Goal: Browse casually

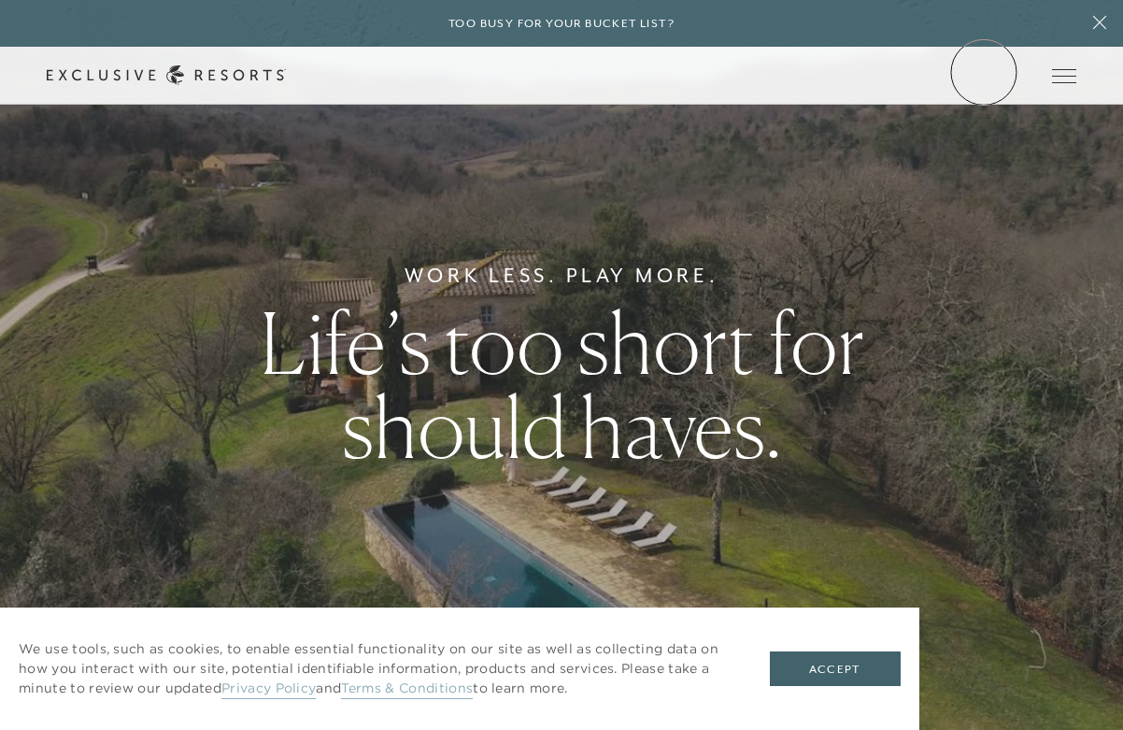
click at [0, 0] on link "Member Login" at bounding box center [0, 0] width 0 height 0
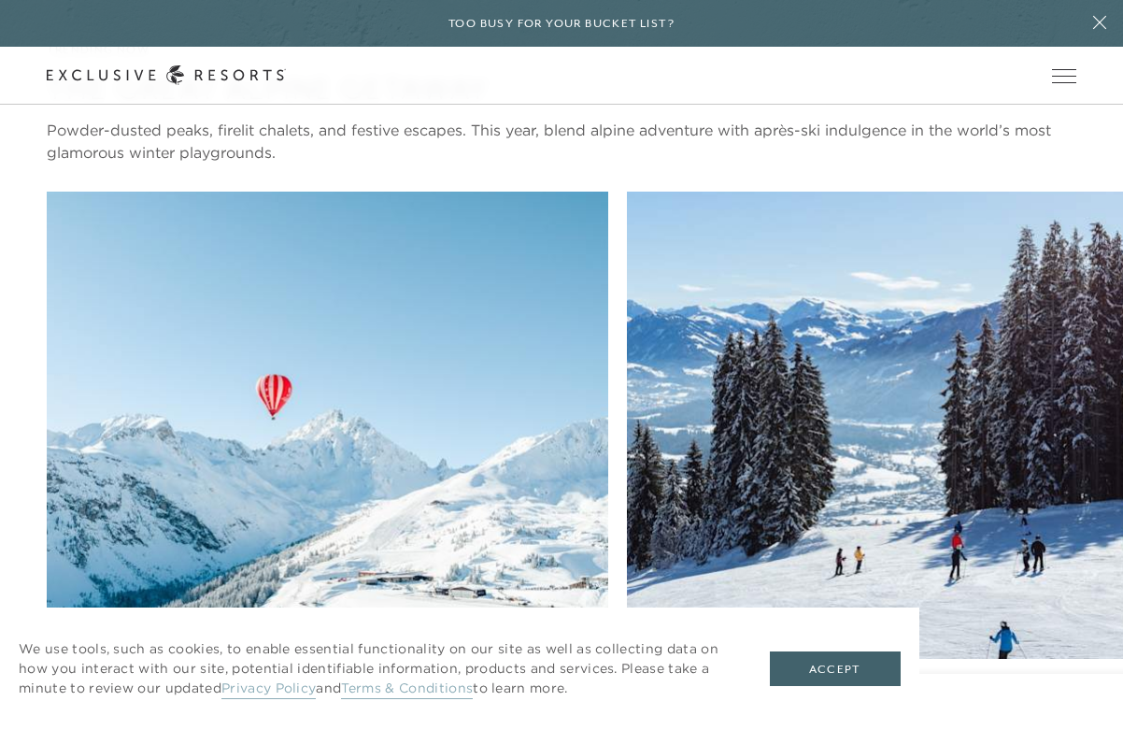
scroll to position [4044, 0]
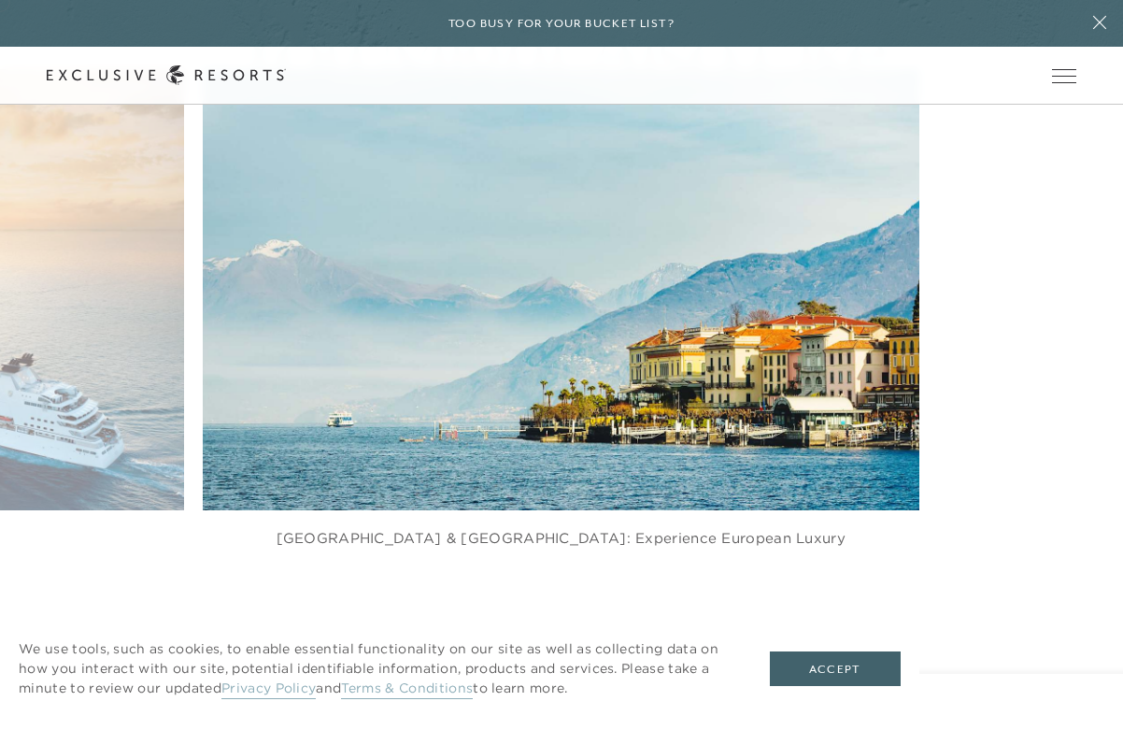
scroll to position [3431, 0]
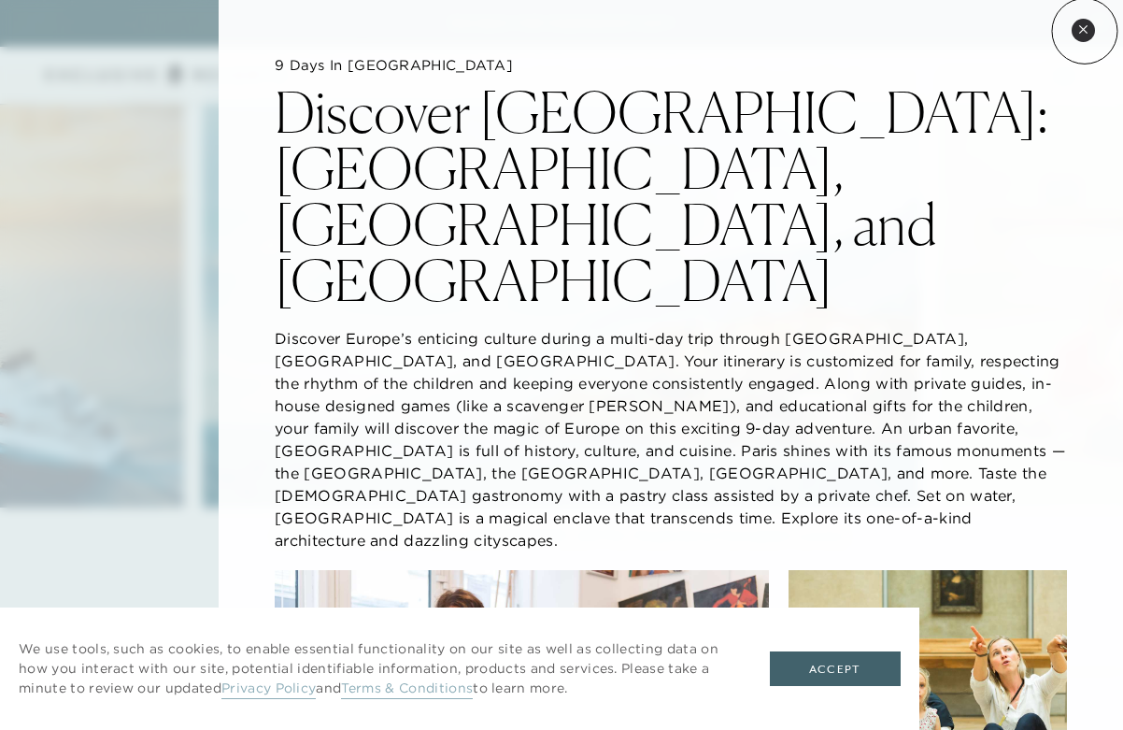
click at [1085, 31] on icon at bounding box center [1082, 28] width 7 height 7
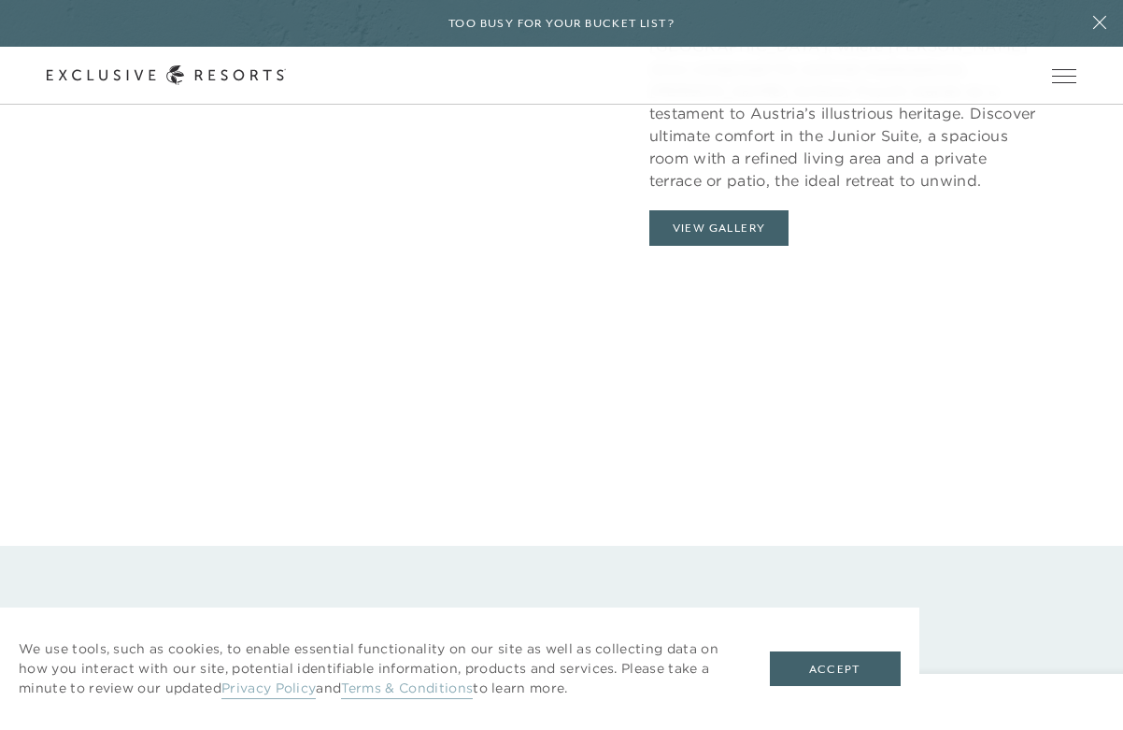
scroll to position [1961, 0]
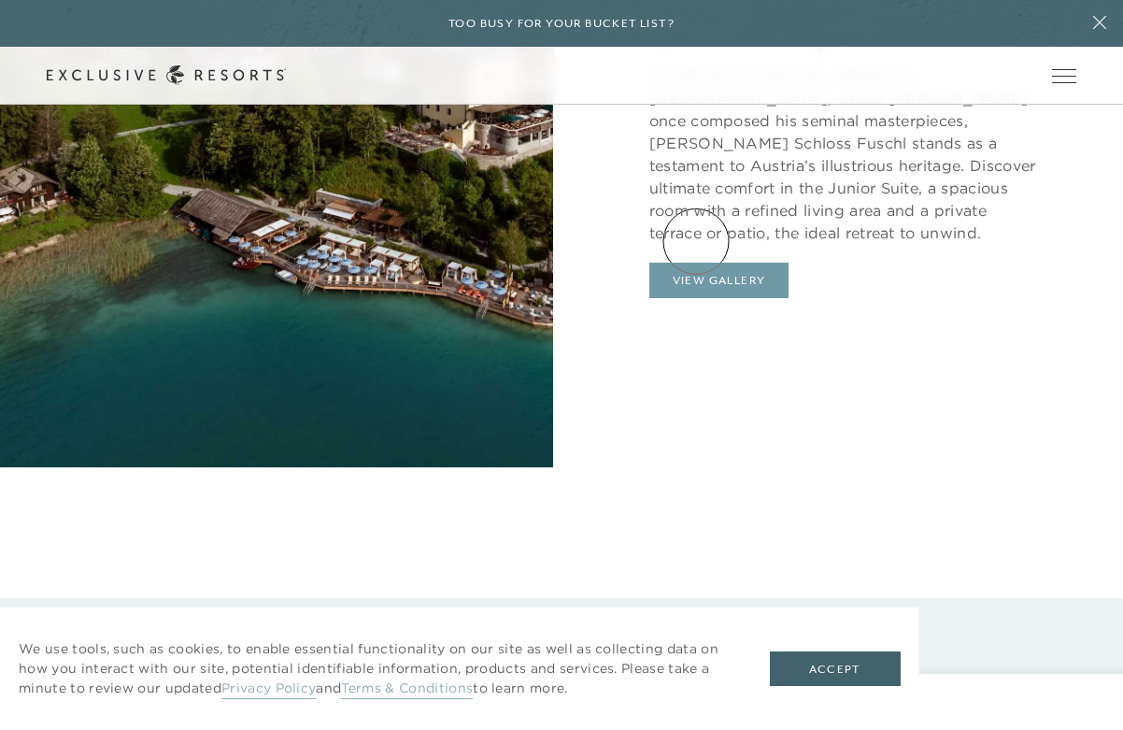
click at [696, 262] on button "View Gallery" at bounding box center [719, 279] width 140 height 35
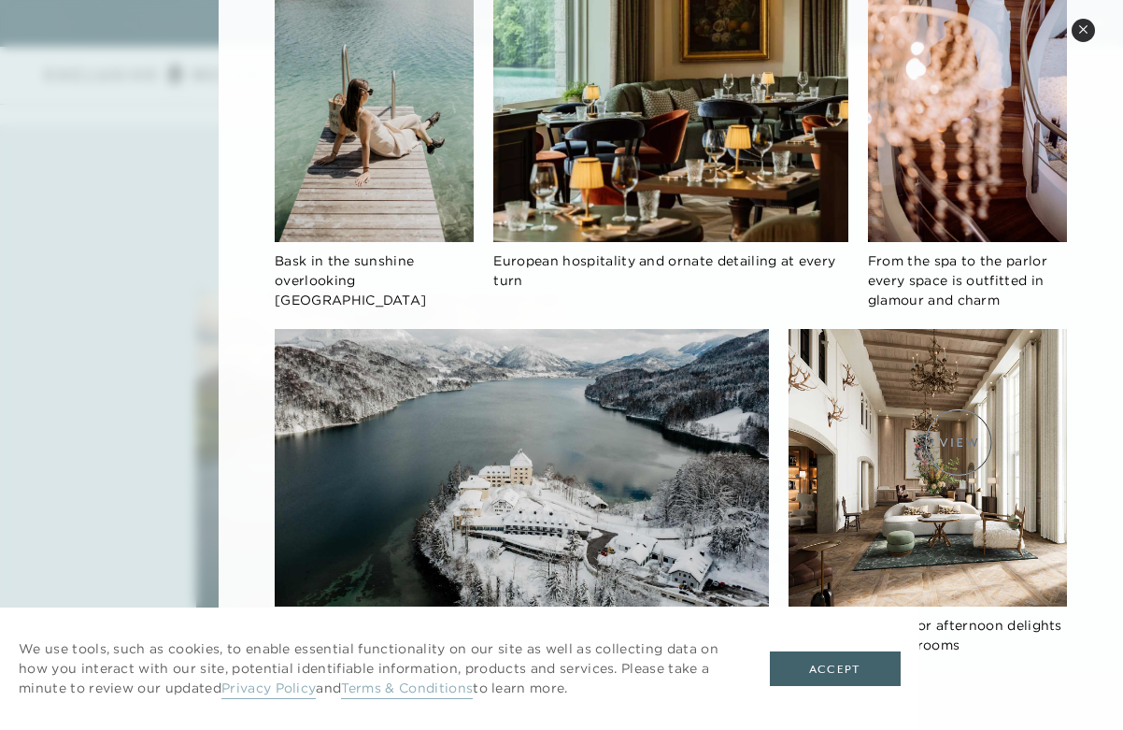
scroll to position [2691, 0]
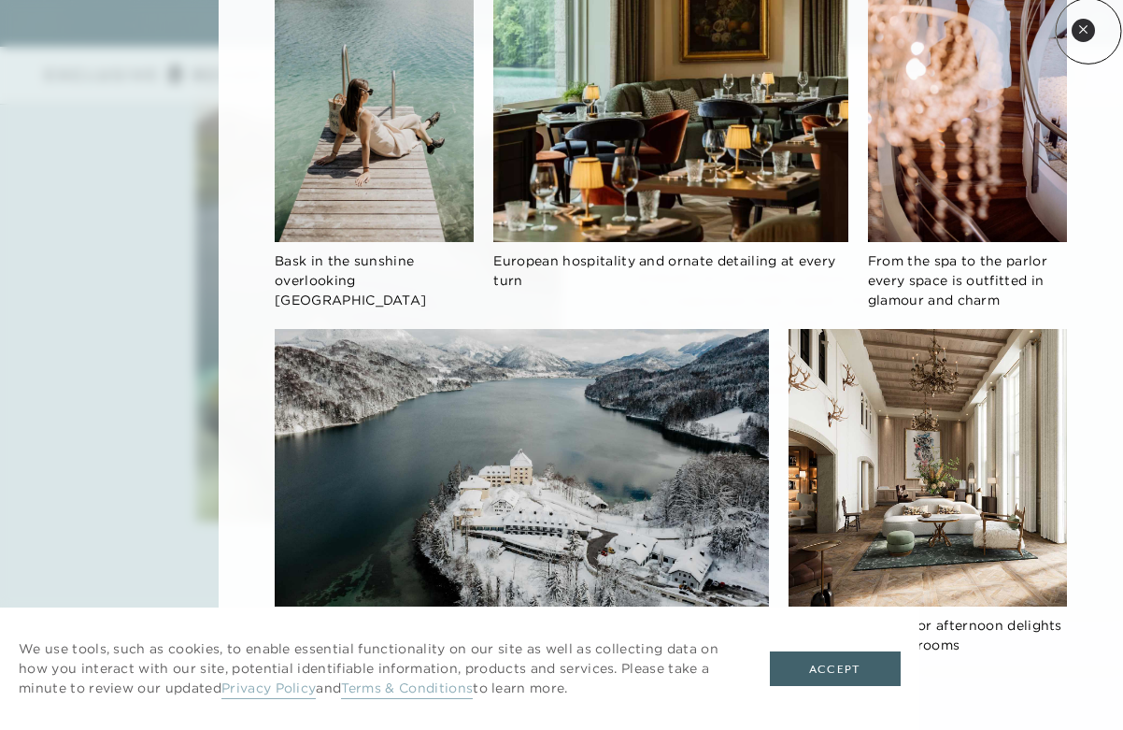
click at [1088, 31] on button "Close quickview" at bounding box center [1082, 30] width 23 height 23
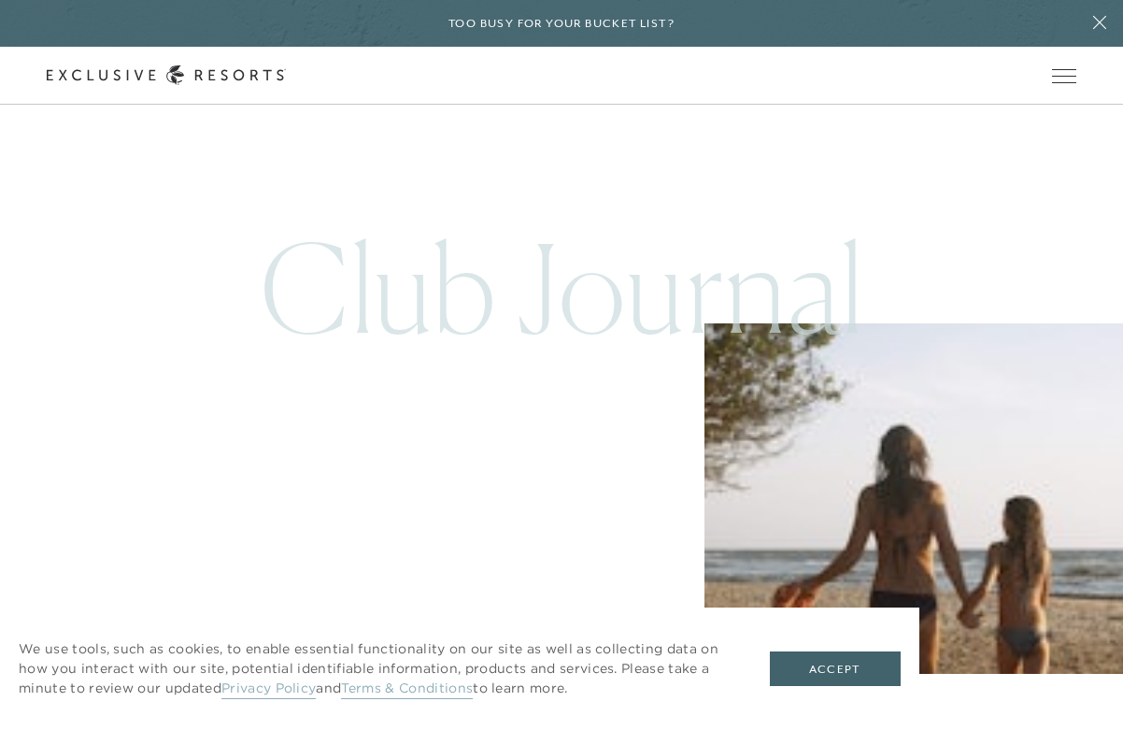
scroll to position [8007, 0]
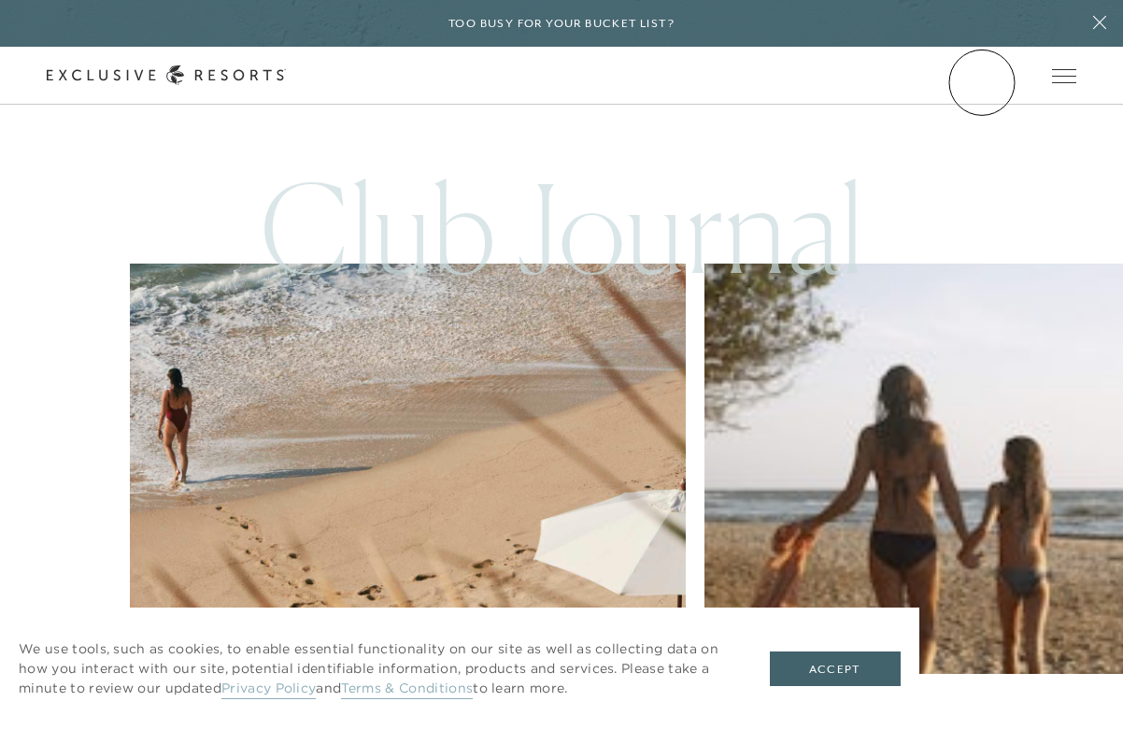
click at [0, 0] on link "Member Login" at bounding box center [0, 0] width 0 height 0
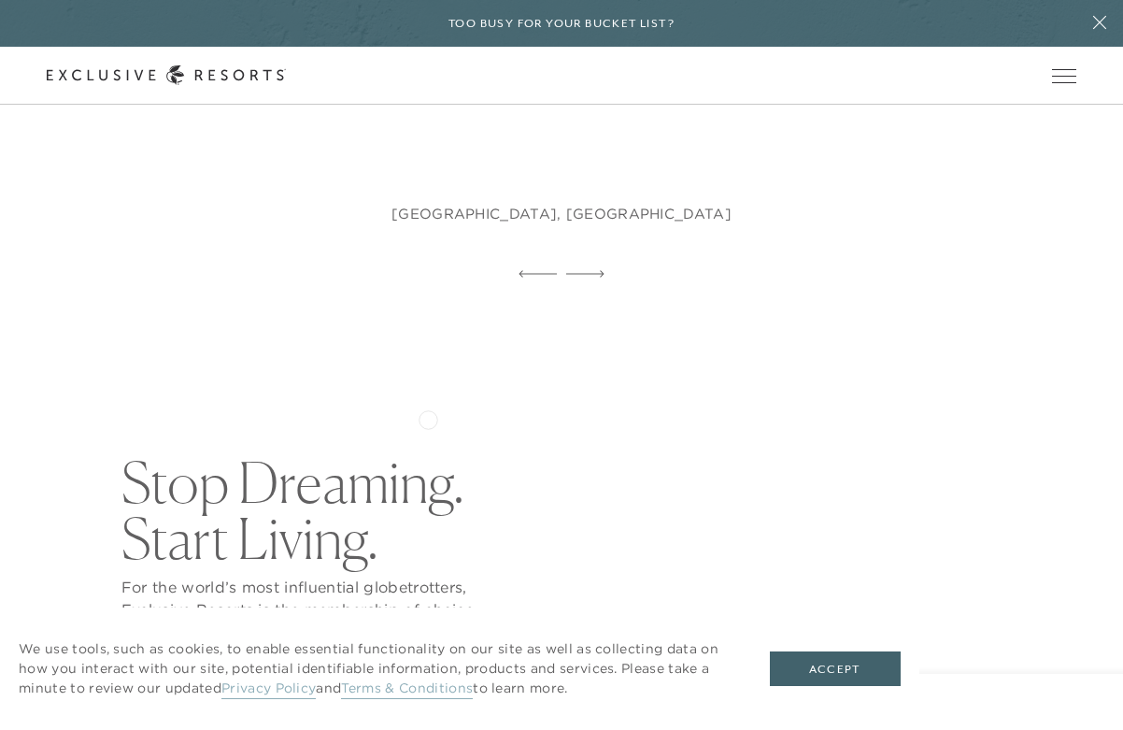
scroll to position [0, 0]
